Goal: Task Accomplishment & Management: Use online tool/utility

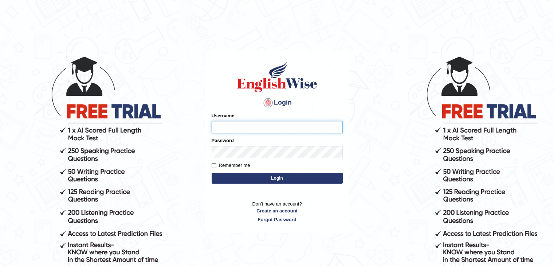
click at [241, 127] on input "Username" at bounding box center [277, 127] width 131 height 12
type input "kasundi"
click at [212, 173] on button "Login" at bounding box center [277, 178] width 131 height 11
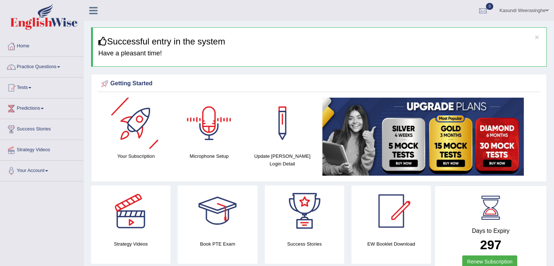
click at [211, 141] on div at bounding box center [209, 123] width 51 height 51
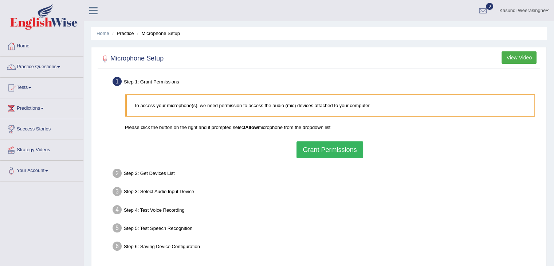
click at [305, 149] on button "Grant Permissions" at bounding box center [330, 149] width 66 height 17
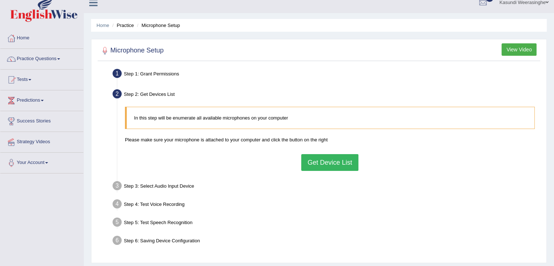
scroll to position [9, 0]
click at [344, 161] on button "Get Device List" at bounding box center [329, 161] width 57 height 17
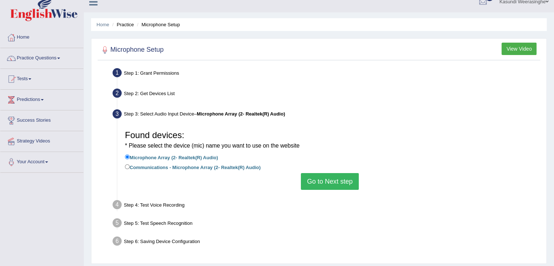
click at [325, 176] on button "Go to Next step" at bounding box center [330, 181] width 58 height 17
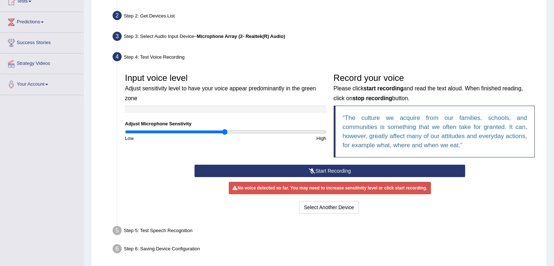
scroll to position [87, 0]
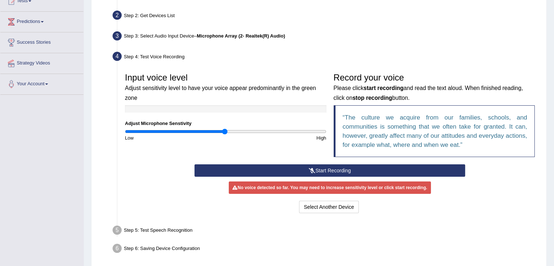
click at [263, 173] on button "Start Recording" at bounding box center [330, 170] width 271 height 12
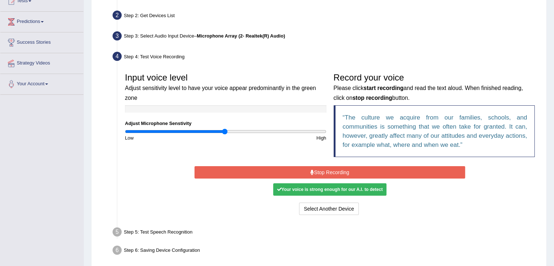
click at [263, 173] on button "Stop Recording" at bounding box center [330, 172] width 271 height 12
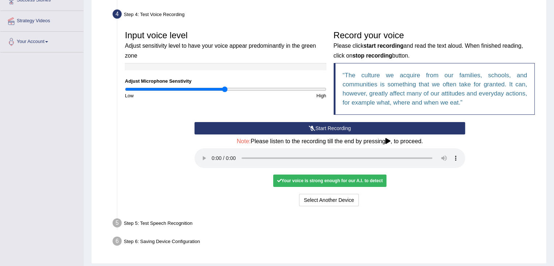
scroll to position [150, 0]
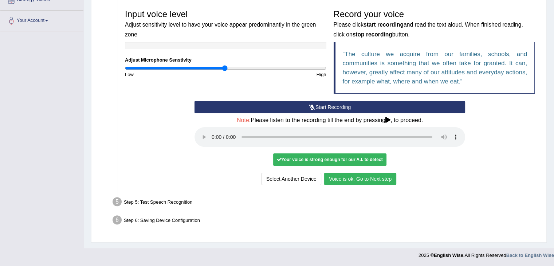
click at [350, 174] on button "Voice is ok. Go to Next step" at bounding box center [360, 179] width 72 height 12
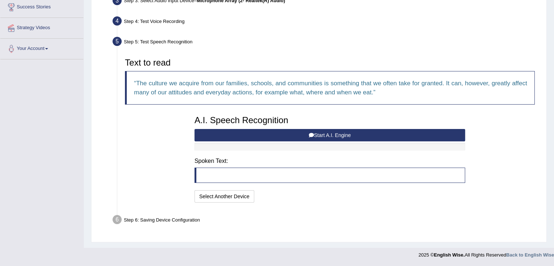
scroll to position [121, 0]
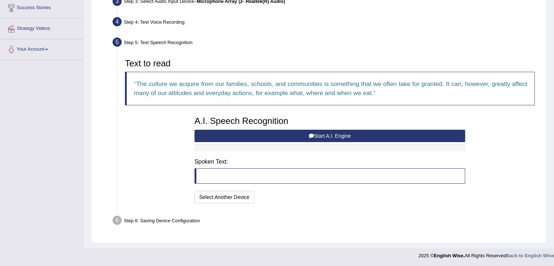
click at [261, 134] on button "Start A.I. Engine" at bounding box center [330, 136] width 271 height 12
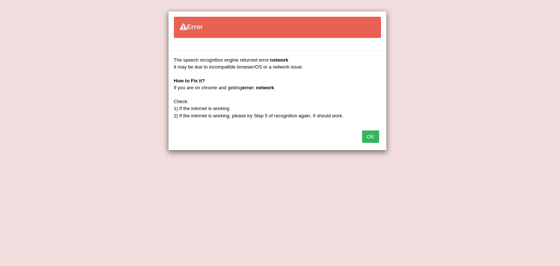
click at [373, 137] on button "OK" at bounding box center [370, 136] width 17 height 12
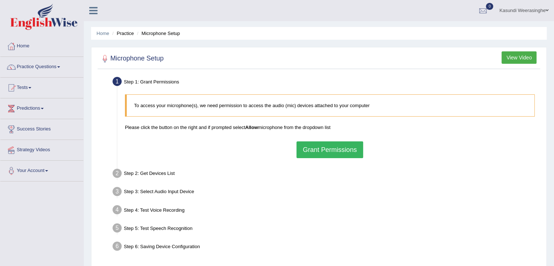
scroll to position [117, 0]
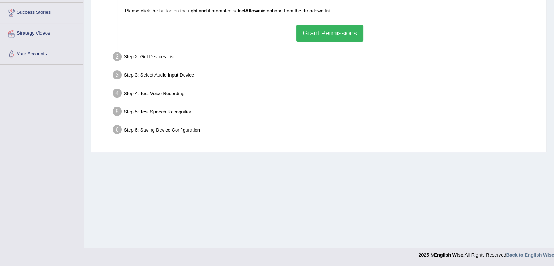
click at [331, 145] on div "Step 1: Grant Permissions To access your microphone(s), we need permission to a…" at bounding box center [319, 53] width 443 height 190
click at [321, 32] on button "Grant Permissions" at bounding box center [330, 33] width 66 height 17
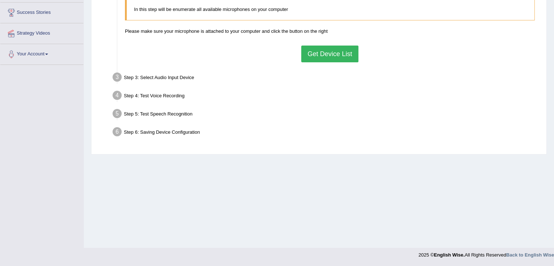
click at [332, 57] on button "Get Device List" at bounding box center [329, 54] width 57 height 17
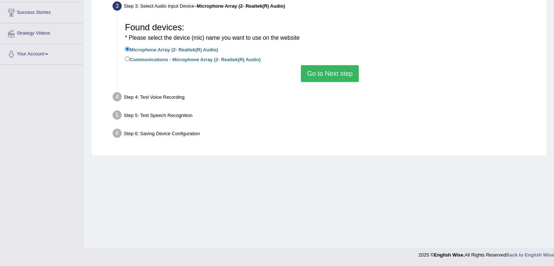
click at [319, 70] on button "Go to Next step" at bounding box center [330, 73] width 58 height 17
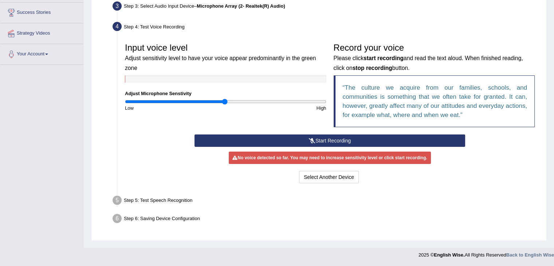
click at [306, 141] on button "Start Recording" at bounding box center [330, 141] width 271 height 12
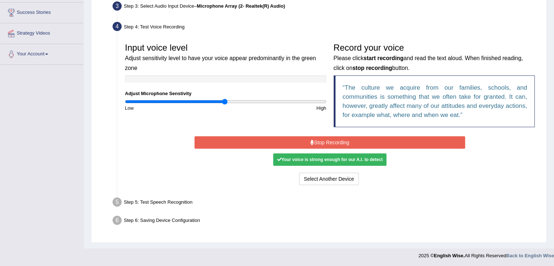
click at [306, 141] on button "Stop Recording" at bounding box center [330, 142] width 271 height 12
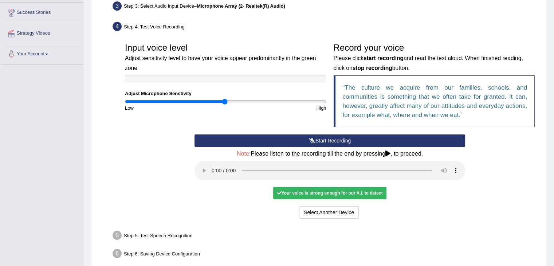
scroll to position [150, 0]
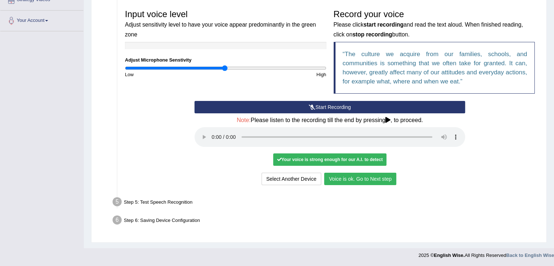
click at [360, 174] on button "Voice is ok. Go to Next step" at bounding box center [360, 179] width 72 height 12
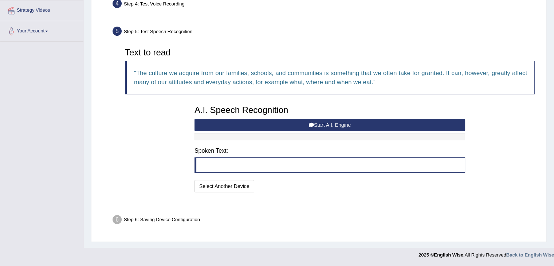
scroll to position [121, 0]
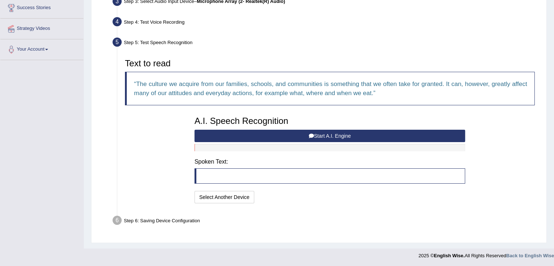
click at [219, 139] on button "Start A.I. Engine" at bounding box center [330, 136] width 271 height 12
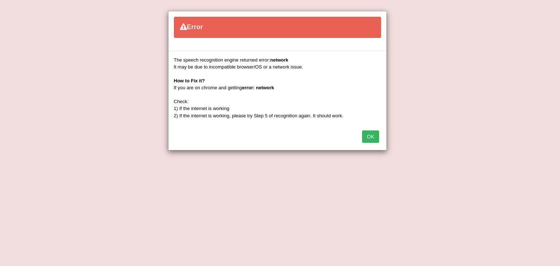
click at [367, 136] on button "OK" at bounding box center [370, 136] width 17 height 12
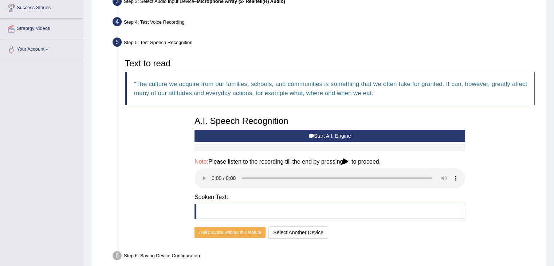
click at [210, 36] on div "Step 5: Test Speech Recognition" at bounding box center [326, 43] width 434 height 16
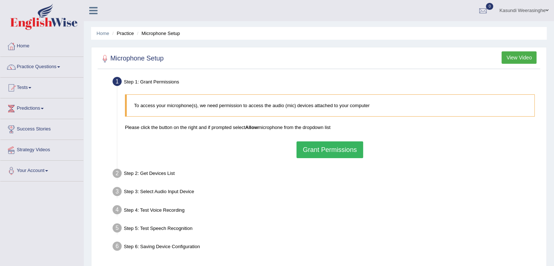
scroll to position [117, 0]
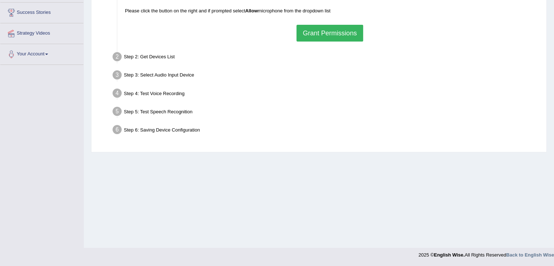
click at [328, 35] on button "Grant Permissions" at bounding box center [330, 33] width 66 height 17
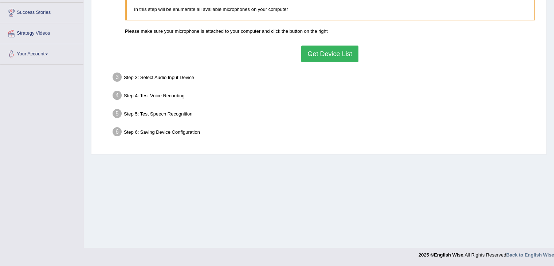
click at [326, 53] on button "Get Device List" at bounding box center [329, 54] width 57 height 17
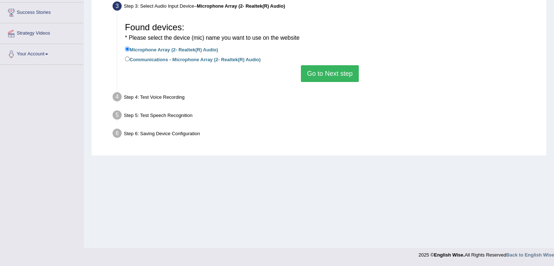
click at [318, 78] on button "Go to Next step" at bounding box center [330, 73] width 58 height 17
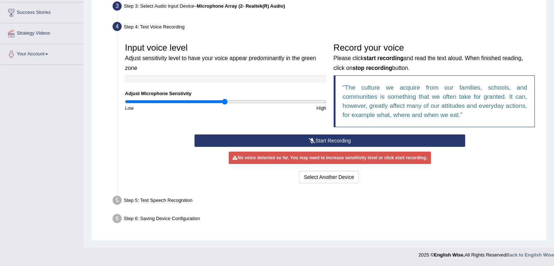
click at [309, 138] on icon at bounding box center [312, 140] width 7 height 5
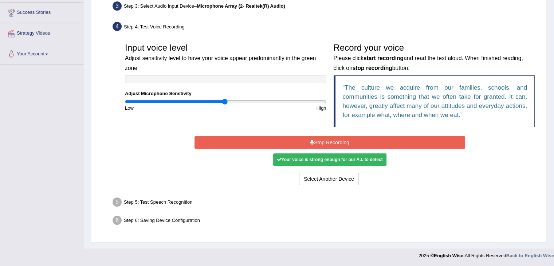
click at [348, 141] on button "Stop Recording" at bounding box center [330, 142] width 271 height 12
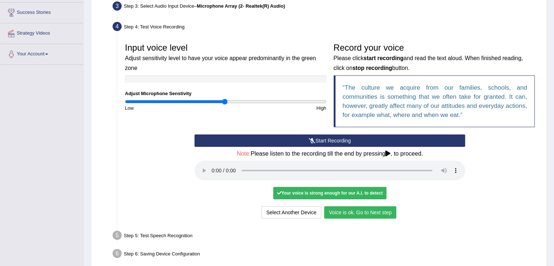
click at [344, 211] on button "Voice is ok. Go to Next step" at bounding box center [360, 212] width 72 height 12
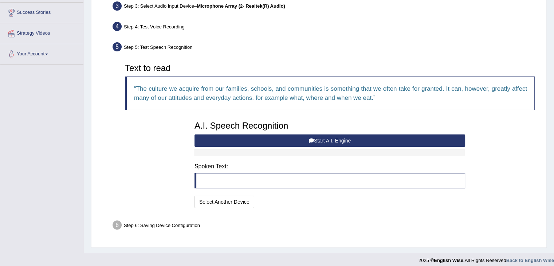
click at [223, 139] on button "Start A.I. Engine" at bounding box center [330, 141] width 271 height 12
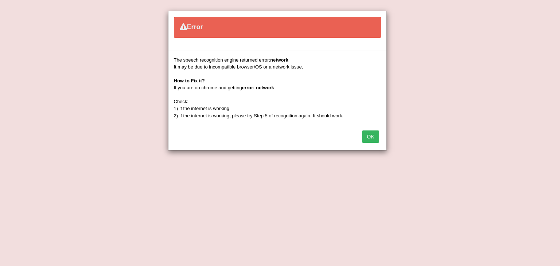
click at [372, 136] on button "OK" at bounding box center [370, 136] width 17 height 12
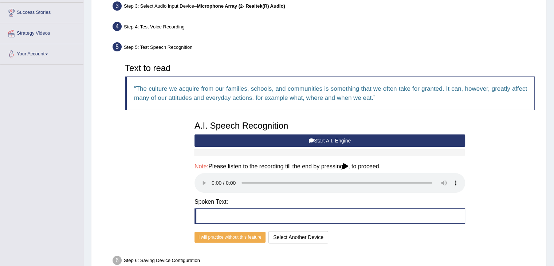
click at [235, 143] on button "Start A.I. Engine" at bounding box center [330, 141] width 271 height 12
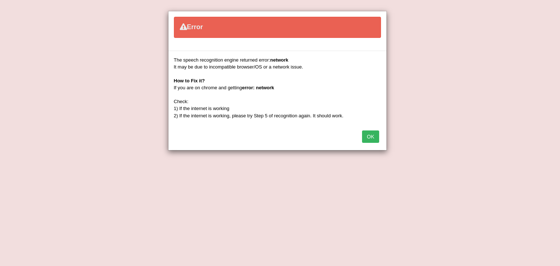
click at [375, 137] on button "OK" at bounding box center [370, 136] width 17 height 12
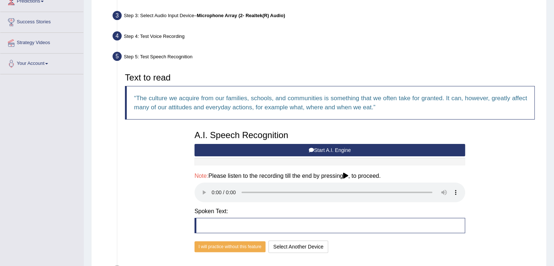
scroll to position [157, 0]
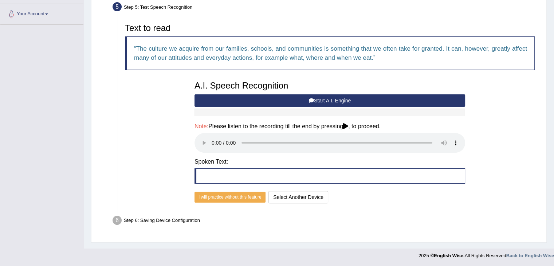
click at [489, 110] on div "Text to read The culture we acquire from our families, schools, and communities…" at bounding box center [329, 113] width 417 height 186
click at [222, 95] on button "Start A.I. Engine" at bounding box center [330, 100] width 271 height 12
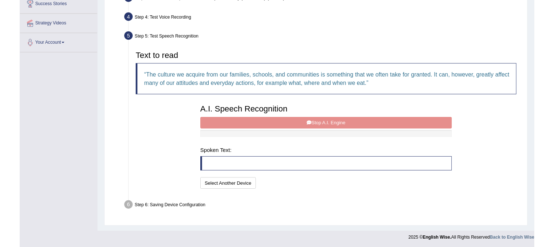
scroll to position [121, 0]
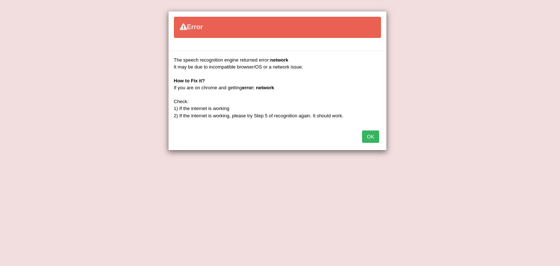
click at [369, 136] on button "OK" at bounding box center [370, 136] width 17 height 12
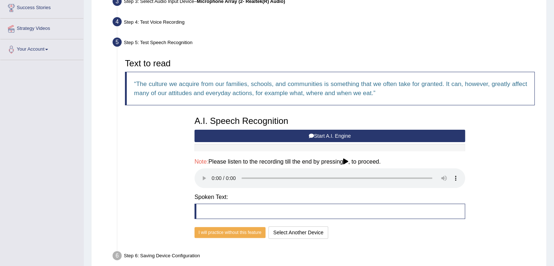
click at [230, 63] on h3 "Text to read" at bounding box center [330, 63] width 410 height 9
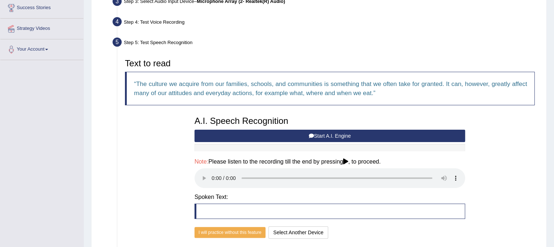
click at [278, 137] on button "Start A.I. Engine" at bounding box center [330, 136] width 271 height 12
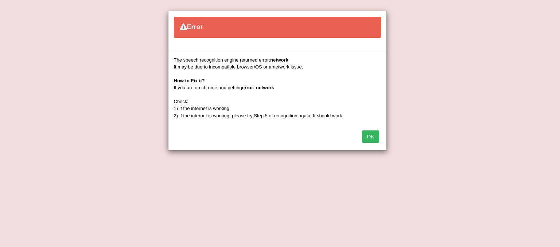
click at [375, 136] on button "OK" at bounding box center [370, 136] width 17 height 12
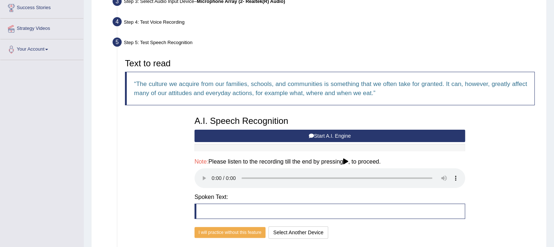
click at [233, 130] on button "Start A.I. Engine" at bounding box center [330, 136] width 271 height 12
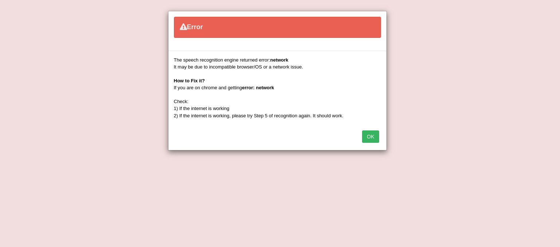
drag, startPoint x: 44, startPoint y: 18, endPoint x: 122, endPoint y: 124, distance: 131.7
click at [122, 124] on div "Error The speech recognition engine returned error: network It may be due to in…" at bounding box center [280, 123] width 560 height 247
click at [371, 139] on button "OK" at bounding box center [370, 136] width 17 height 12
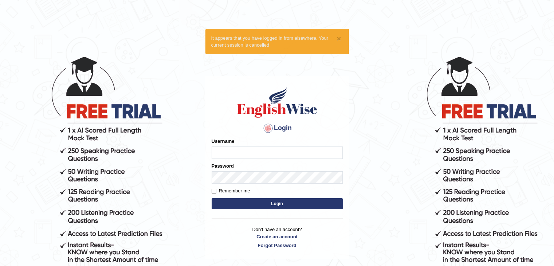
click at [235, 158] on input "Username" at bounding box center [277, 153] width 131 height 12
click at [274, 50] on div "× It appears that you have logged in from elsewhere. Your current session is ca…" at bounding box center [278, 42] width 144 height 26
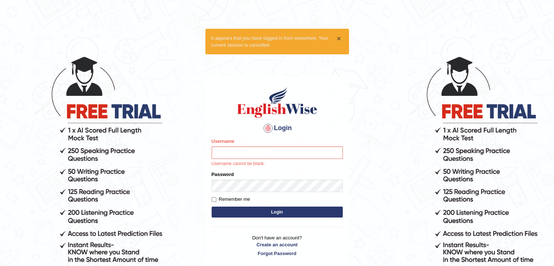
click at [338, 42] on button "×" at bounding box center [339, 39] width 4 height 8
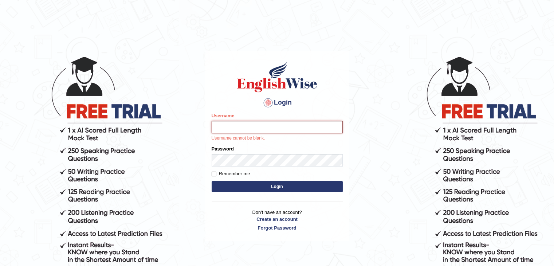
click at [265, 129] on input "Username" at bounding box center [277, 127] width 131 height 12
type input "kasundi"
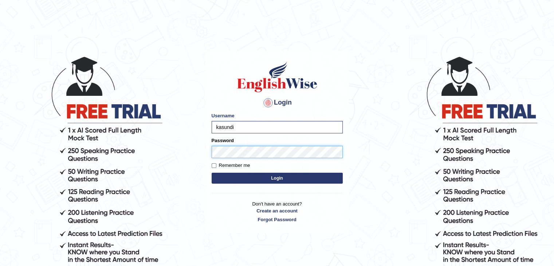
click at [212, 173] on button "Login" at bounding box center [277, 178] width 131 height 11
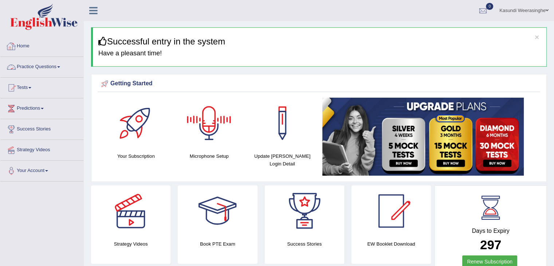
click at [41, 70] on link "Practice Questions" at bounding box center [41, 66] width 83 height 18
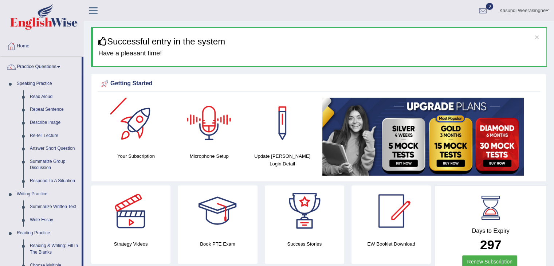
click at [202, 140] on div at bounding box center [209, 123] width 51 height 51
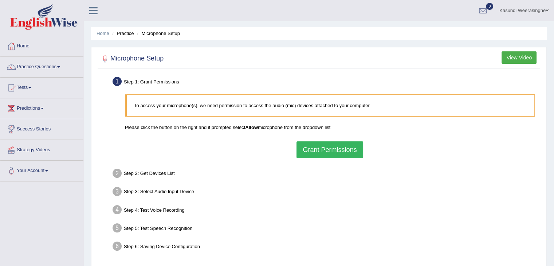
click at [317, 150] on button "Grant Permissions" at bounding box center [330, 149] width 66 height 17
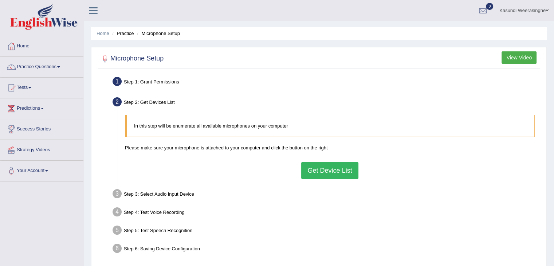
click at [320, 165] on button "Get Device List" at bounding box center [329, 170] width 57 height 17
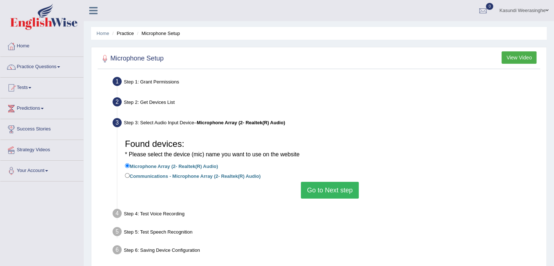
click at [327, 187] on button "Go to Next step" at bounding box center [330, 190] width 58 height 17
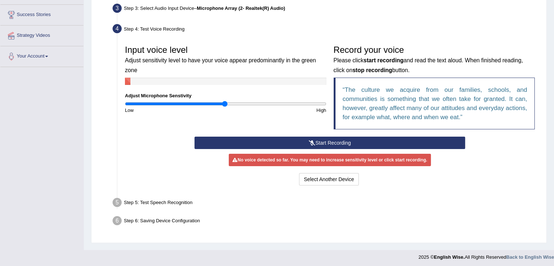
scroll to position [117, 0]
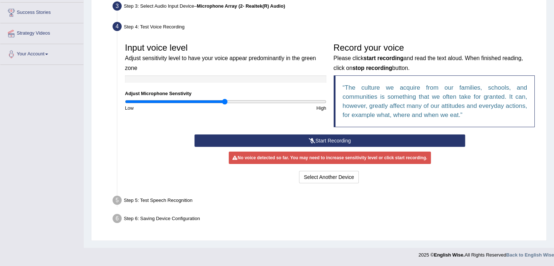
click at [413, 141] on button "Start Recording" at bounding box center [330, 141] width 271 height 12
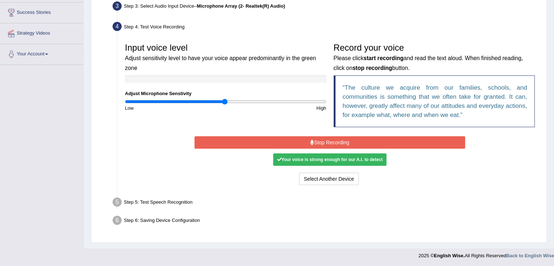
click at [413, 141] on button "Stop Recording" at bounding box center [330, 142] width 271 height 12
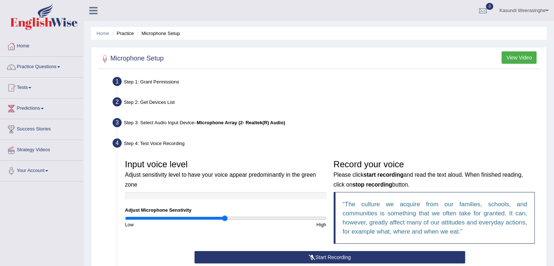
scroll to position [150, 0]
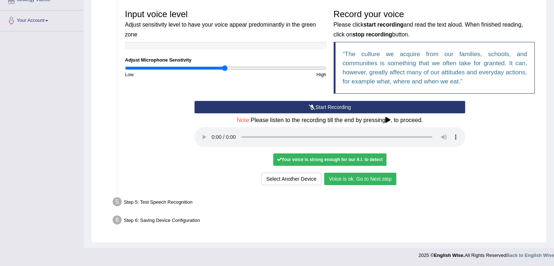
click at [331, 178] on button "Voice is ok. Go to Next step" at bounding box center [360, 179] width 72 height 12
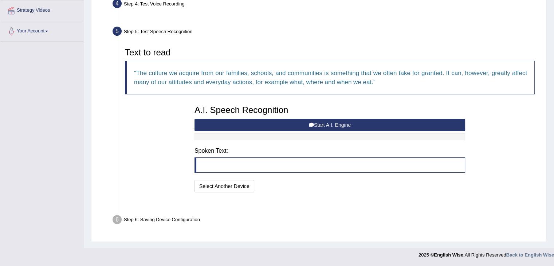
scroll to position [121, 0]
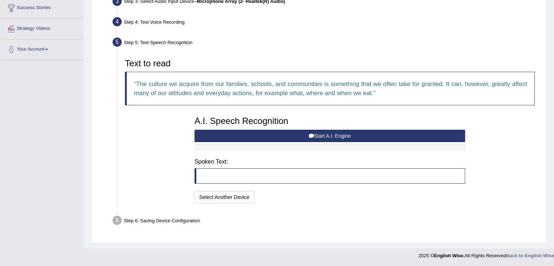
click at [227, 132] on button "Start A.I. Engine" at bounding box center [330, 136] width 271 height 12
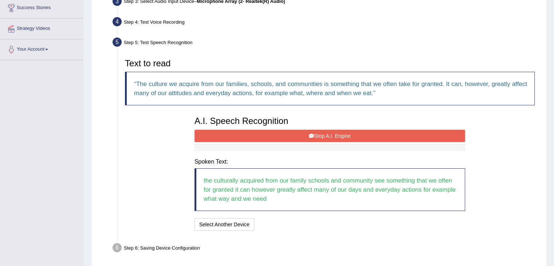
click at [250, 131] on button "Stop A.I. Engine" at bounding box center [330, 136] width 271 height 12
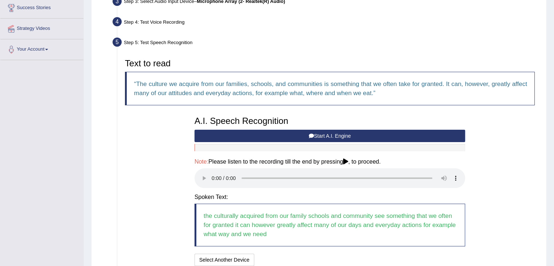
scroll to position [184, 0]
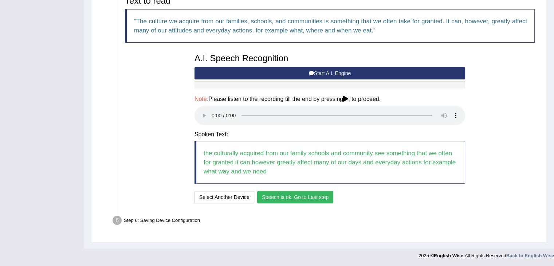
click at [293, 199] on button "Speech is ok. Go to Last step" at bounding box center [295, 197] width 76 height 12
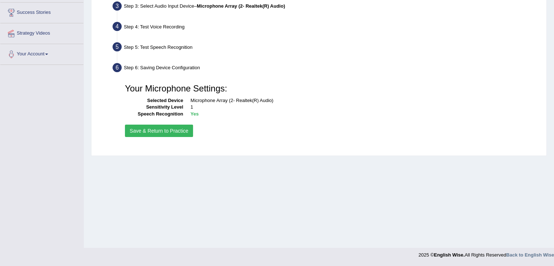
click at [149, 130] on button "Save & Return to Practice" at bounding box center [159, 131] width 68 height 12
click at [155, 127] on button "Save & Return to Practice" at bounding box center [159, 131] width 68 height 12
click at [134, 132] on button "Save & Return to Practice" at bounding box center [159, 131] width 68 height 12
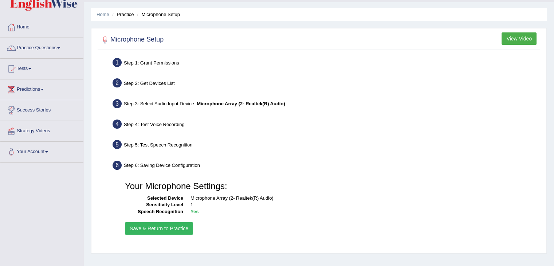
scroll to position [20, 0]
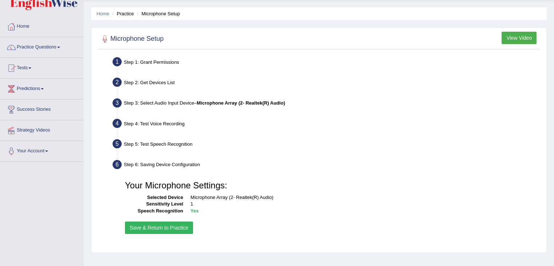
click at [160, 230] on button "Save & Return to Practice" at bounding box center [159, 228] width 68 height 12
click at [53, 51] on link "Practice Questions" at bounding box center [41, 46] width 83 height 18
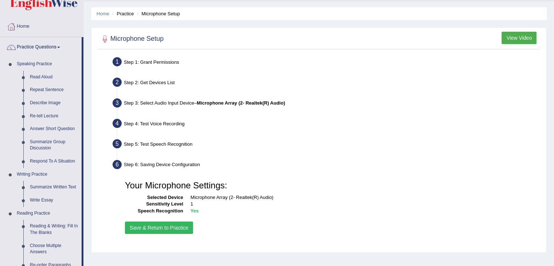
click at [151, 228] on button "Save & Return to Practice" at bounding box center [159, 228] width 68 height 12
click at [158, 227] on button "Save & Return to Practice" at bounding box center [159, 228] width 68 height 12
click at [39, 43] on link "Practice Questions" at bounding box center [40, 46] width 81 height 18
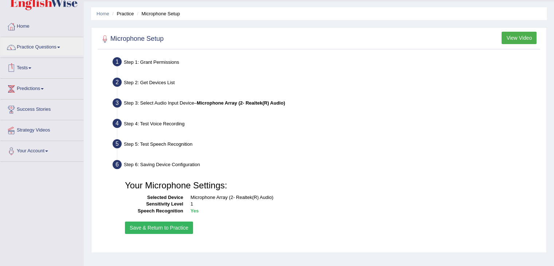
click at [32, 70] on link "Tests" at bounding box center [41, 67] width 83 height 18
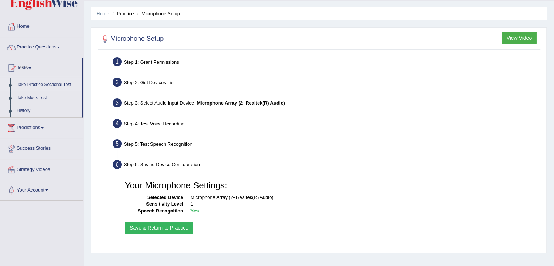
click at [37, 83] on link "Take Practice Sectional Test" at bounding box center [47, 84] width 68 height 13
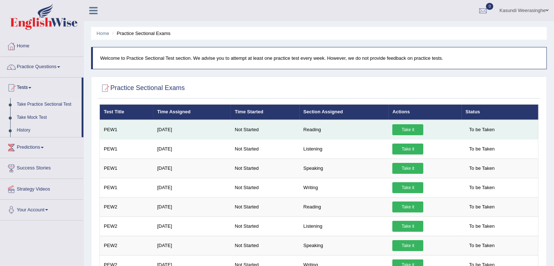
click at [406, 129] on link "Take it" at bounding box center [408, 129] width 31 height 11
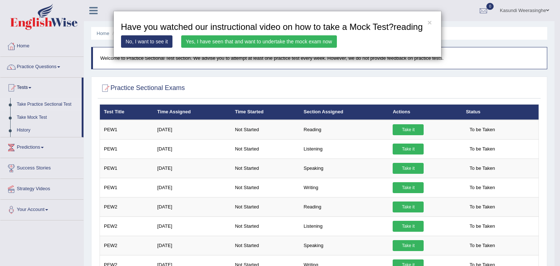
click at [211, 36] on link "Yes, I have seen that and want to undertake the mock exam now" at bounding box center [259, 41] width 156 height 12
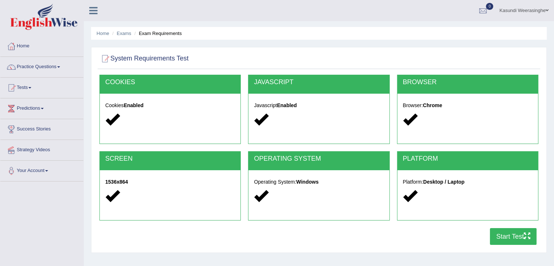
click at [493, 235] on button "Start Test" at bounding box center [513, 236] width 47 height 17
